Goal: Check status: Check status

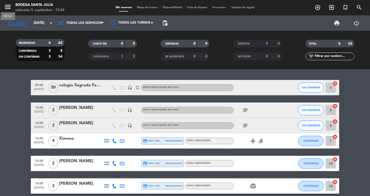
click at [10, 6] on icon "menu" at bounding box center [8, 7] width 8 height 8
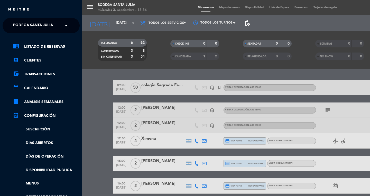
click at [40, 22] on span "Bodega Santa Julia" at bounding box center [33, 25] width 40 height 11
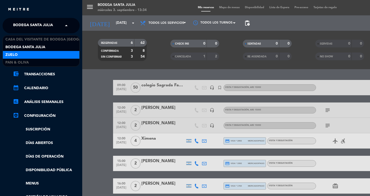
click at [27, 53] on div "Zuelo" at bounding box center [41, 55] width 77 height 8
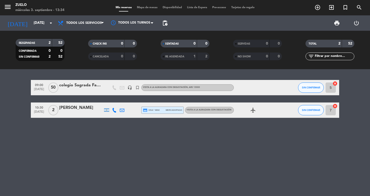
click at [40, 108] on span "10:30" at bounding box center [39, 108] width 13 height 6
click at [8, 7] on icon "menu" at bounding box center [8, 7] width 8 height 8
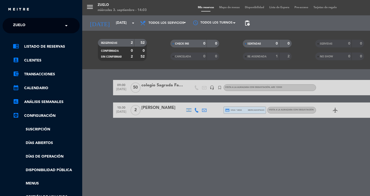
click at [45, 29] on input "text" at bounding box center [41, 25] width 63 height 11
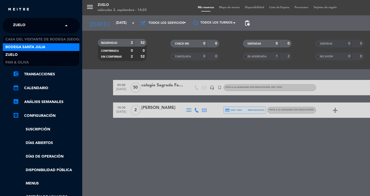
click at [29, 45] on span "Bodega Santa Julia" at bounding box center [25, 47] width 40 height 6
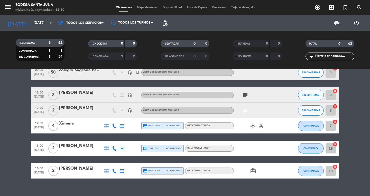
scroll to position [23, 0]
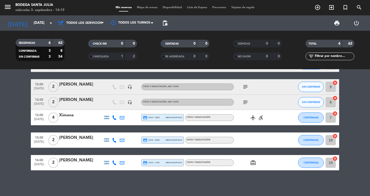
click at [241, 153] on div "09:00 [DATE] colegio Sagrada Familia de Rodeo del Medio headset_mic turned_in_n…" at bounding box center [185, 114] width 308 height 114
click at [38, 26] on input "[DATE]" at bounding box center [53, 22] width 45 height 9
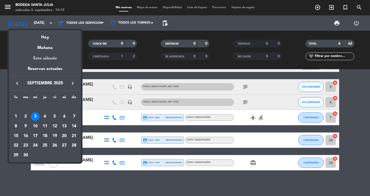
click at [49, 51] on div "Este sábado" at bounding box center [45, 58] width 72 height 14
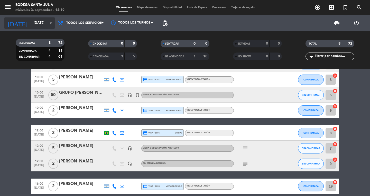
click at [41, 25] on input "[DATE]" at bounding box center [53, 22] width 45 height 9
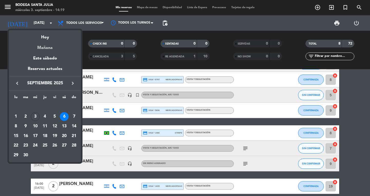
click at [47, 49] on div "Mañana" at bounding box center [45, 46] width 72 height 11
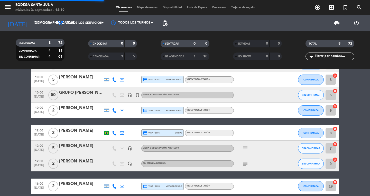
scroll to position [1, 0]
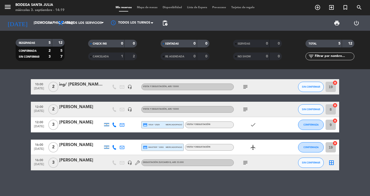
click at [246, 88] on icon "subject" at bounding box center [245, 87] width 6 height 6
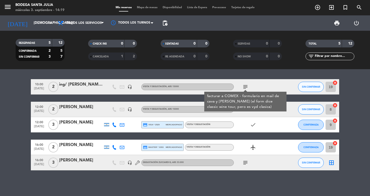
drag, startPoint x: 239, startPoint y: 76, endPoint x: 241, endPoint y: 78, distance: 2.7
click at [240, 76] on div "10:00 [DATE] 2 ing/ [PERSON_NAME] - DIRECT WINES UK headset_mic Visita y Degust…" at bounding box center [185, 132] width 370 height 127
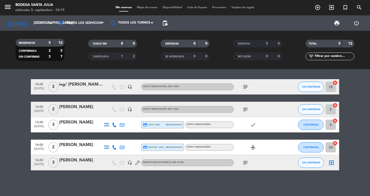
click at [246, 112] on icon "subject" at bounding box center [245, 110] width 6 height 6
click at [245, 163] on icon "subject" at bounding box center [245, 163] width 6 height 6
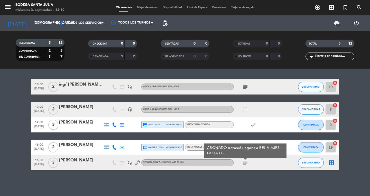
click at [244, 163] on icon "subject" at bounding box center [245, 163] width 6 height 6
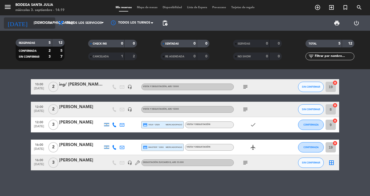
click at [44, 23] on input "[DEMOGRAPHIC_DATA][DATE]" at bounding box center [53, 22] width 45 height 9
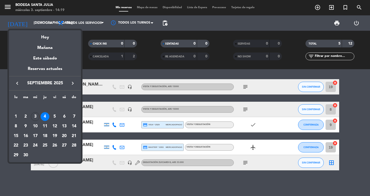
drag, startPoint x: 34, startPoint y: 113, endPoint x: 29, endPoint y: 112, distance: 5.2
click at [32, 113] on td "3" at bounding box center [35, 117] width 10 height 10
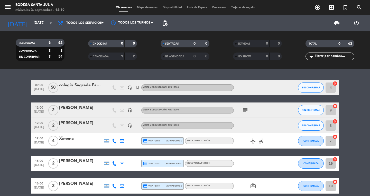
scroll to position [23, 0]
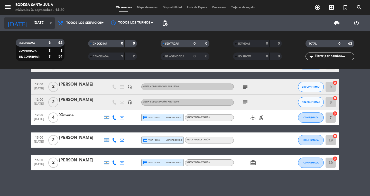
click at [38, 23] on input "[DATE]" at bounding box center [53, 22] width 45 height 9
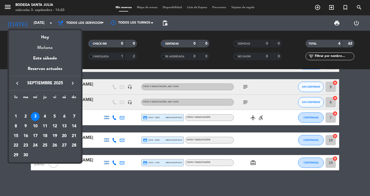
click at [52, 49] on div "Mañana" at bounding box center [45, 46] width 72 height 11
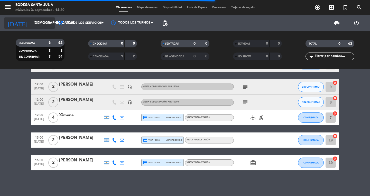
scroll to position [1, 0]
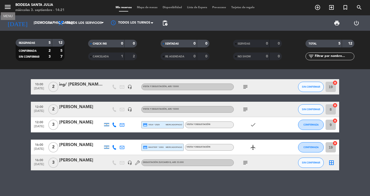
click at [9, 7] on icon "menu" at bounding box center [8, 7] width 8 height 8
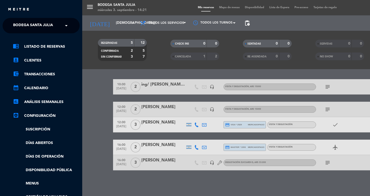
click at [30, 24] on span "Bodega Santa Julia" at bounding box center [33, 25] width 40 height 11
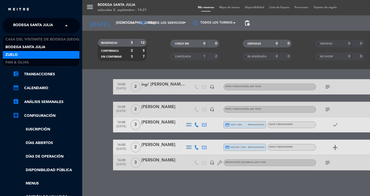
click at [29, 59] on div "Zuelo" at bounding box center [41, 55] width 77 height 8
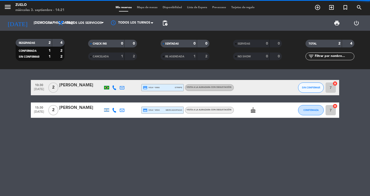
scroll to position [0, 0]
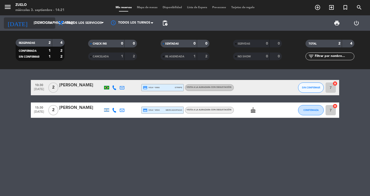
click at [35, 29] on div "[DATE] [DATE] arrow_drop_down" at bounding box center [29, 22] width 51 height 15
click at [36, 24] on input "[DEMOGRAPHIC_DATA][DATE]" at bounding box center [53, 22] width 45 height 9
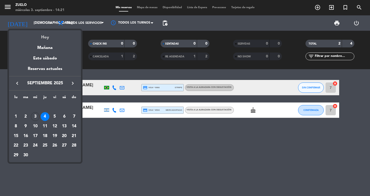
click at [49, 34] on div "Hoy" at bounding box center [45, 35] width 72 height 11
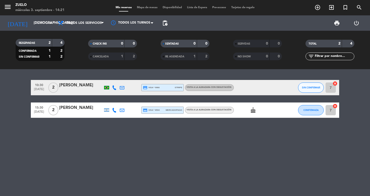
type input "[DATE]"
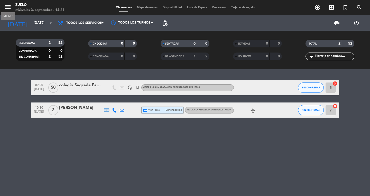
drag, startPoint x: 11, startPoint y: 9, endPoint x: 14, endPoint y: 9, distance: 2.8
click at [12, 9] on span "menu MENU" at bounding box center [10, 8] width 12 height 12
click at [7, 8] on icon "menu" at bounding box center [8, 7] width 8 height 8
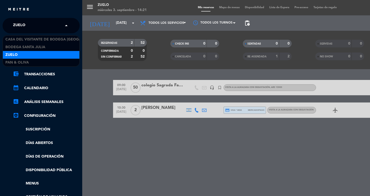
drag, startPoint x: 32, startPoint y: 28, endPoint x: 32, endPoint y: 34, distance: 6.2
click at [32, 29] on div "× Zuelo" at bounding box center [22, 25] width 22 height 11
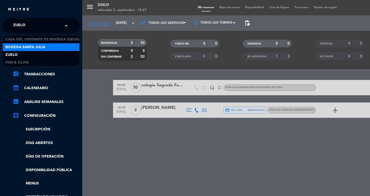
click at [35, 45] on span "Bodega Santa Julia" at bounding box center [25, 47] width 40 height 6
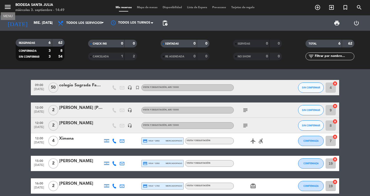
click at [4, 5] on icon "menu" at bounding box center [8, 7] width 8 height 8
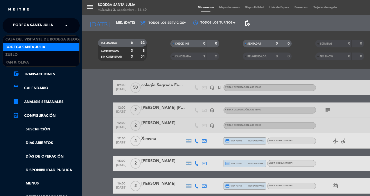
click at [36, 26] on span "Bodega Santa Julia" at bounding box center [33, 25] width 40 height 11
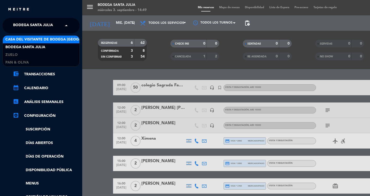
click at [31, 42] on span "Casa del Visitante de Bodega [GEOGRAPHIC_DATA][PERSON_NAME]" at bounding box center [69, 40] width 129 height 6
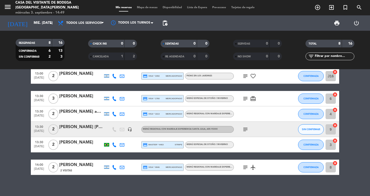
scroll to position [51, 0]
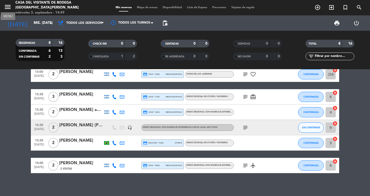
click at [7, 8] on icon "menu" at bounding box center [8, 7] width 8 height 8
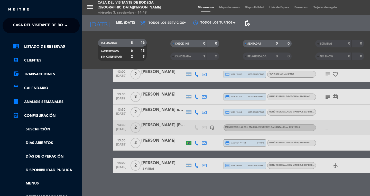
click at [24, 23] on span "Casa del Visitante de Bodega [GEOGRAPHIC_DATA][PERSON_NAME]" at bounding box center [77, 25] width 129 height 11
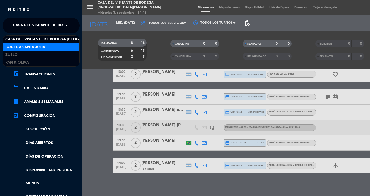
click at [22, 44] on span "Bodega Santa Julia" at bounding box center [25, 47] width 40 height 6
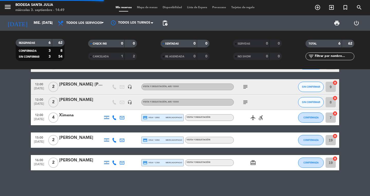
scroll to position [23, 0]
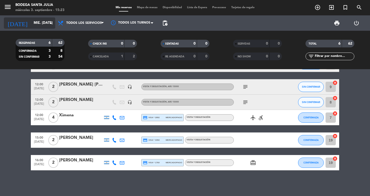
click at [39, 19] on input "[DATE]" at bounding box center [53, 22] width 45 height 9
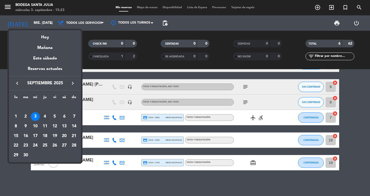
click at [45, 115] on div "4" at bounding box center [45, 116] width 9 height 9
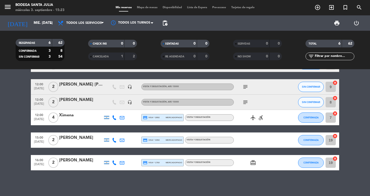
type input "[DEMOGRAPHIC_DATA][DATE]"
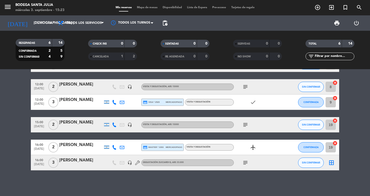
click at [245, 160] on icon "subject" at bounding box center [245, 163] width 6 height 6
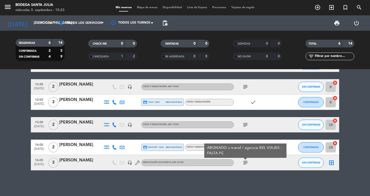
click at [245, 160] on icon "subject" at bounding box center [245, 163] width 6 height 6
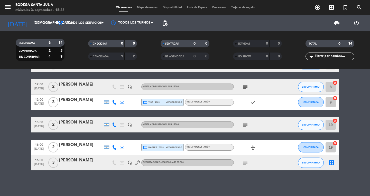
scroll to position [0, 0]
